Goal: Task Accomplishment & Management: Manage account settings

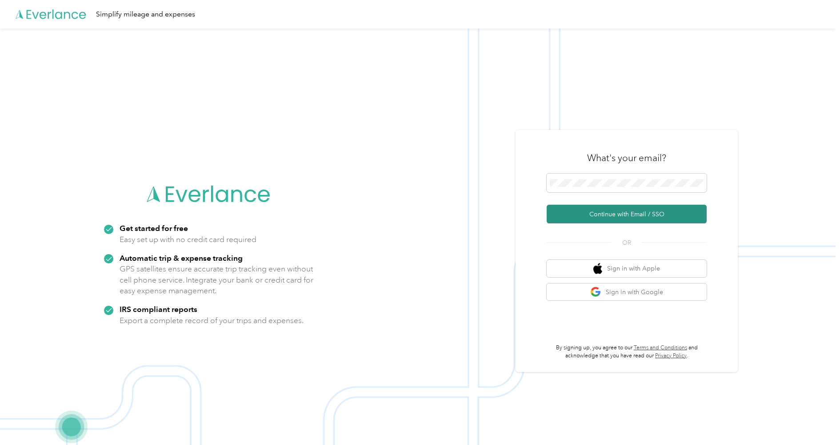
click at [611, 209] on button "Continue with Email / SSO" at bounding box center [627, 214] width 160 height 19
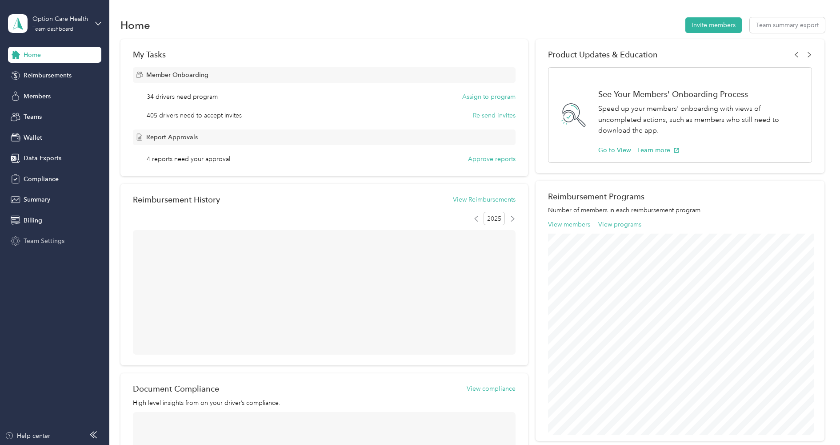
click at [57, 237] on span "Team Settings" at bounding box center [44, 240] width 41 height 9
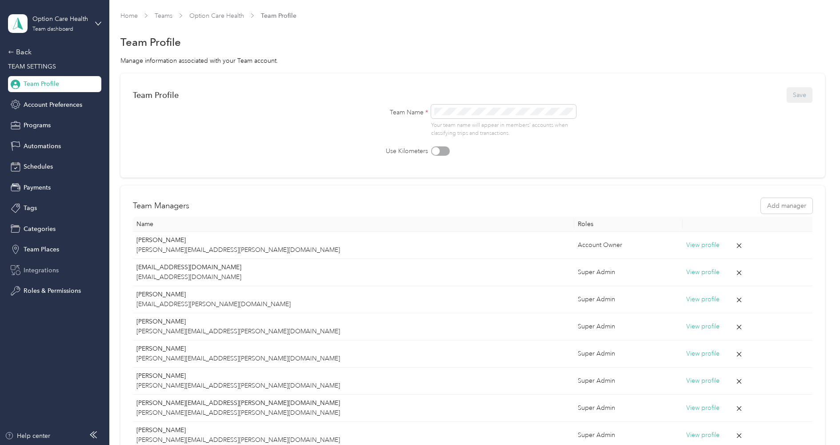
click at [48, 265] on span "Integrations" at bounding box center [41, 269] width 35 height 9
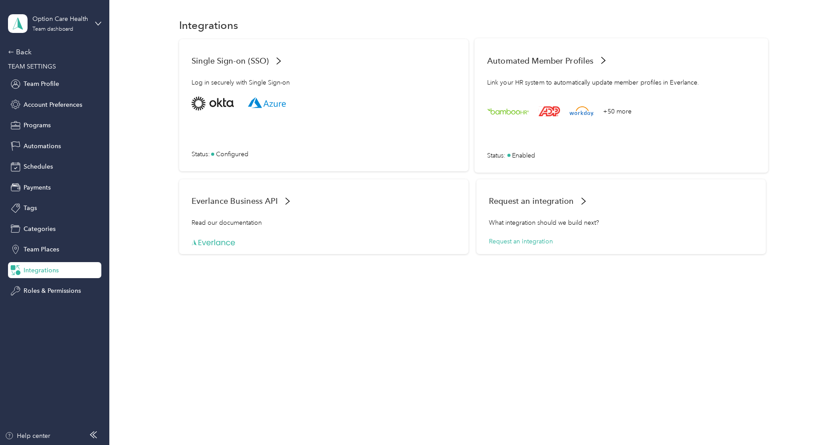
click at [514, 128] on div "+50 more Status : Enabled" at bounding box center [621, 127] width 269 height 63
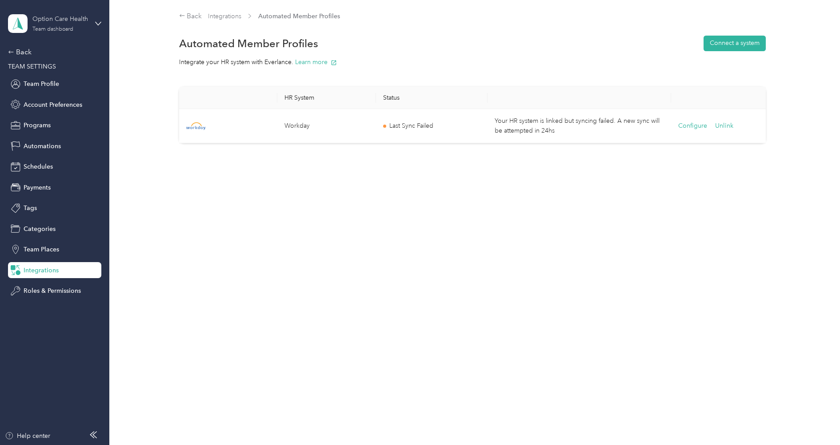
click at [58, 22] on div "Option Care Health" at bounding box center [60, 18] width 56 height 9
click at [49, 109] on div "Log out" at bounding box center [33, 113] width 34 height 9
